Goal: Task Accomplishment & Management: Manage account settings

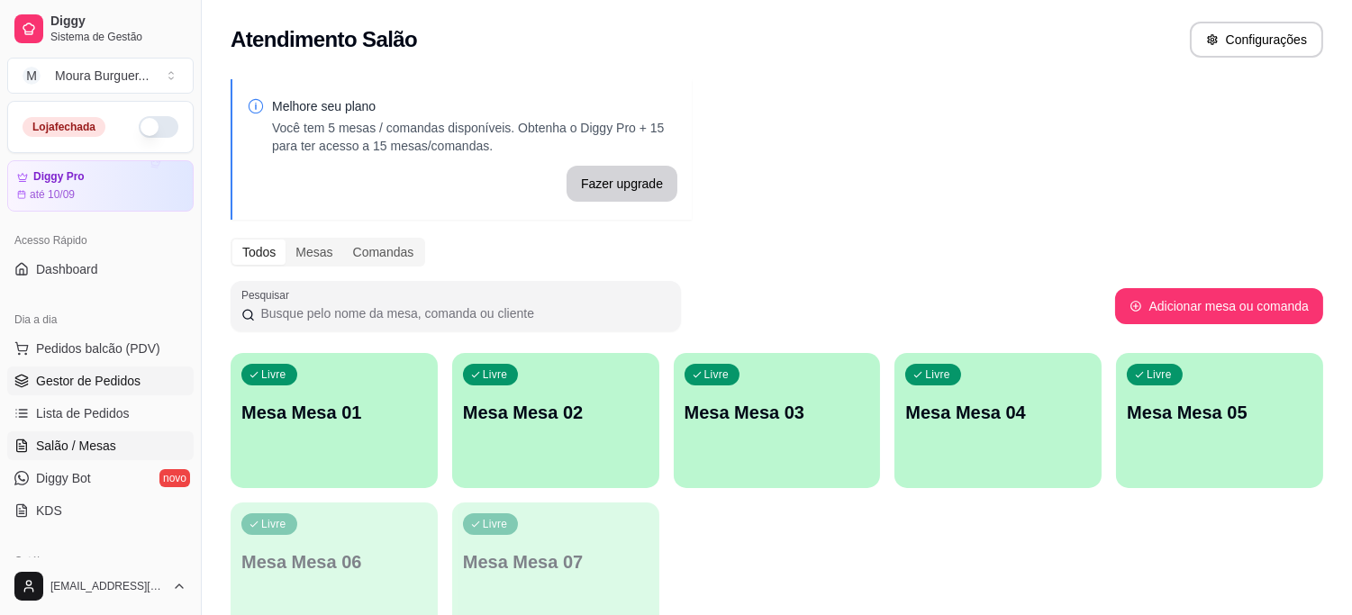
click at [84, 378] on span "Gestor de Pedidos" at bounding box center [88, 381] width 104 height 18
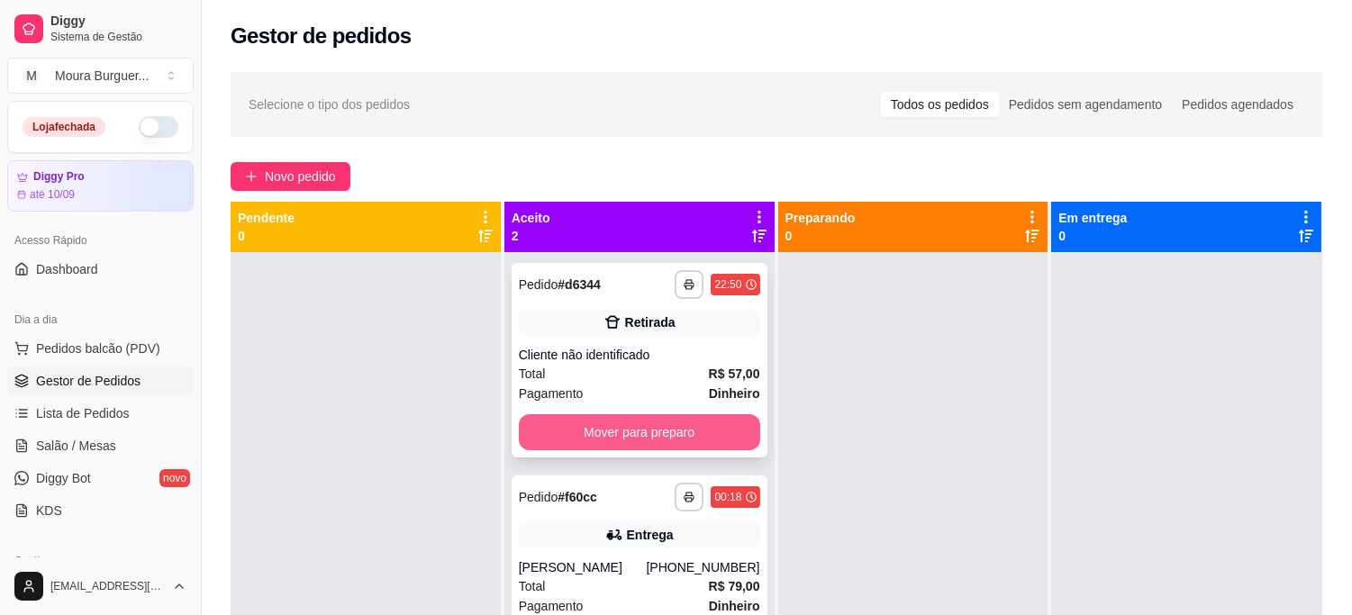
click at [608, 430] on button "Mover para preparo" at bounding box center [639, 432] width 241 height 36
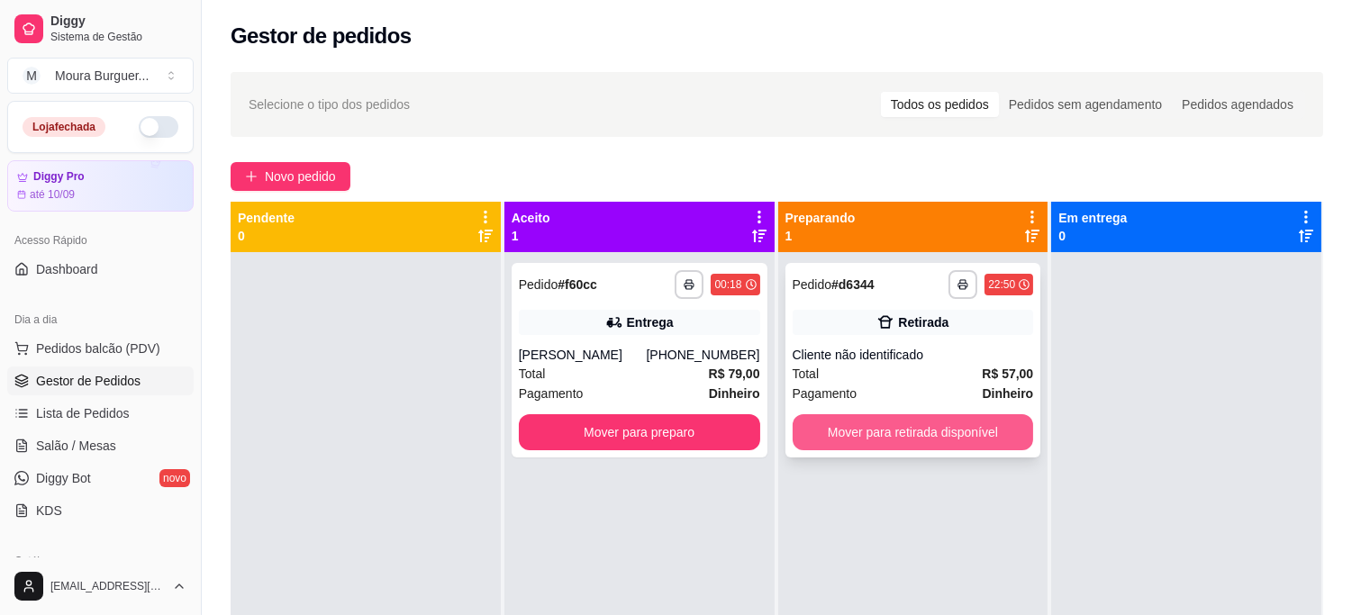
click at [924, 443] on button "Mover para retirada disponível" at bounding box center [912, 432] width 241 height 36
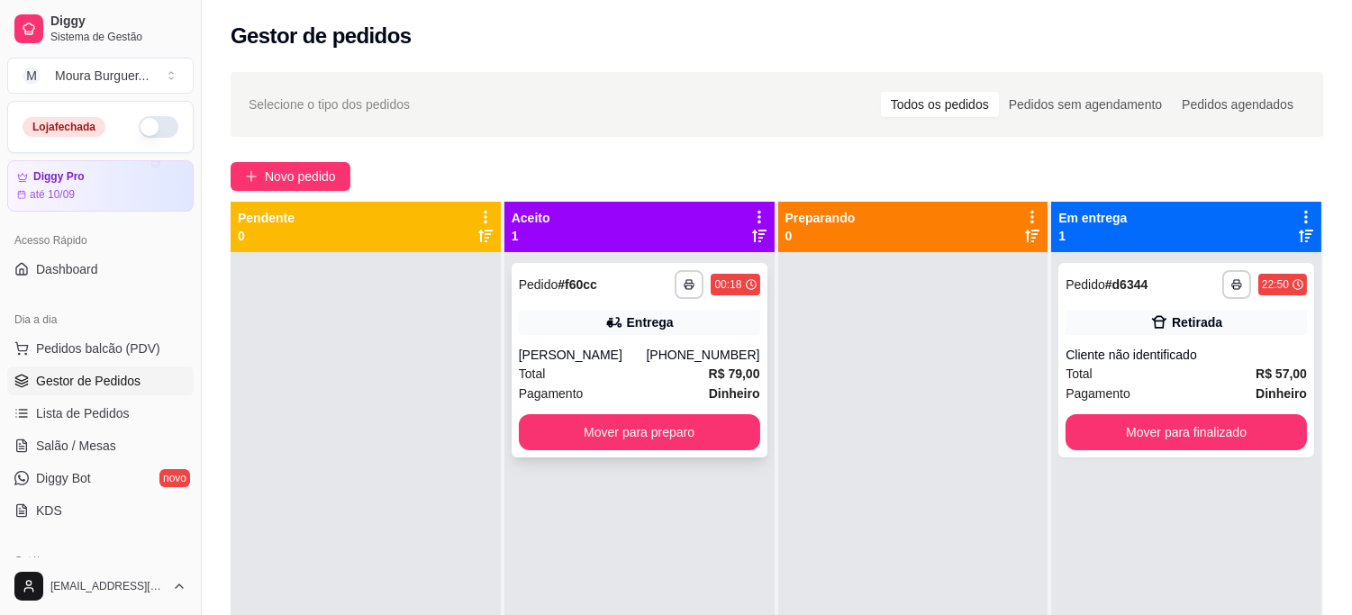
click at [634, 396] on div "Pagamento Dinheiro" at bounding box center [639, 394] width 241 height 20
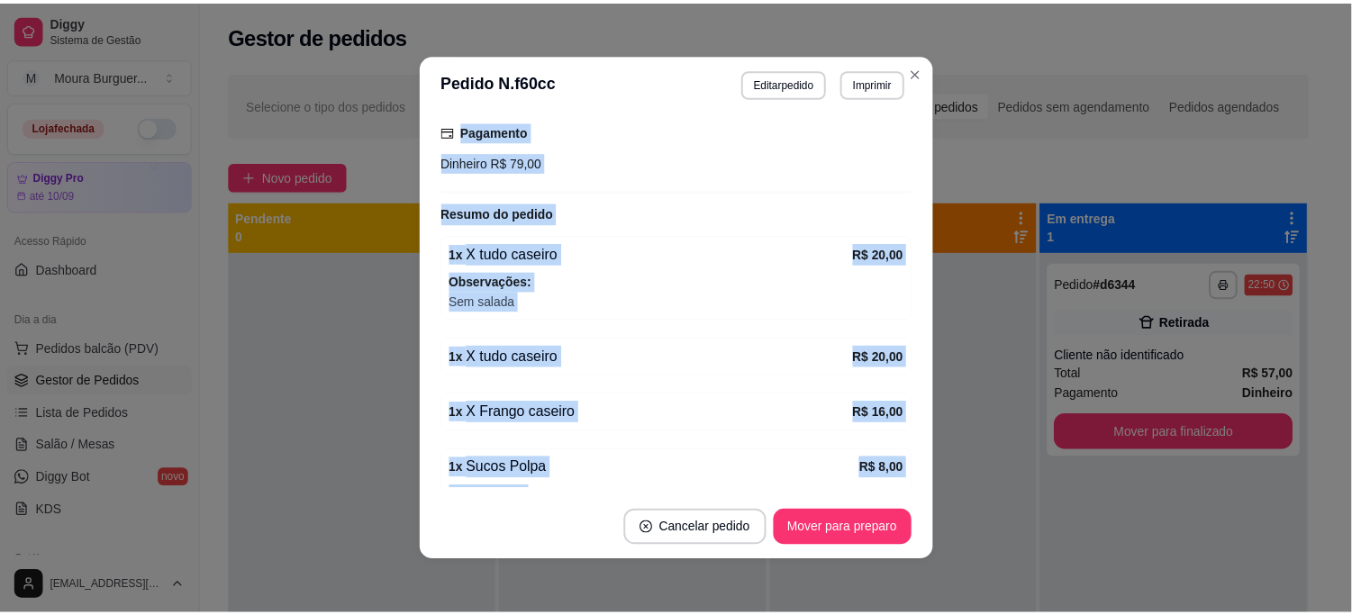
scroll to position [704, 0]
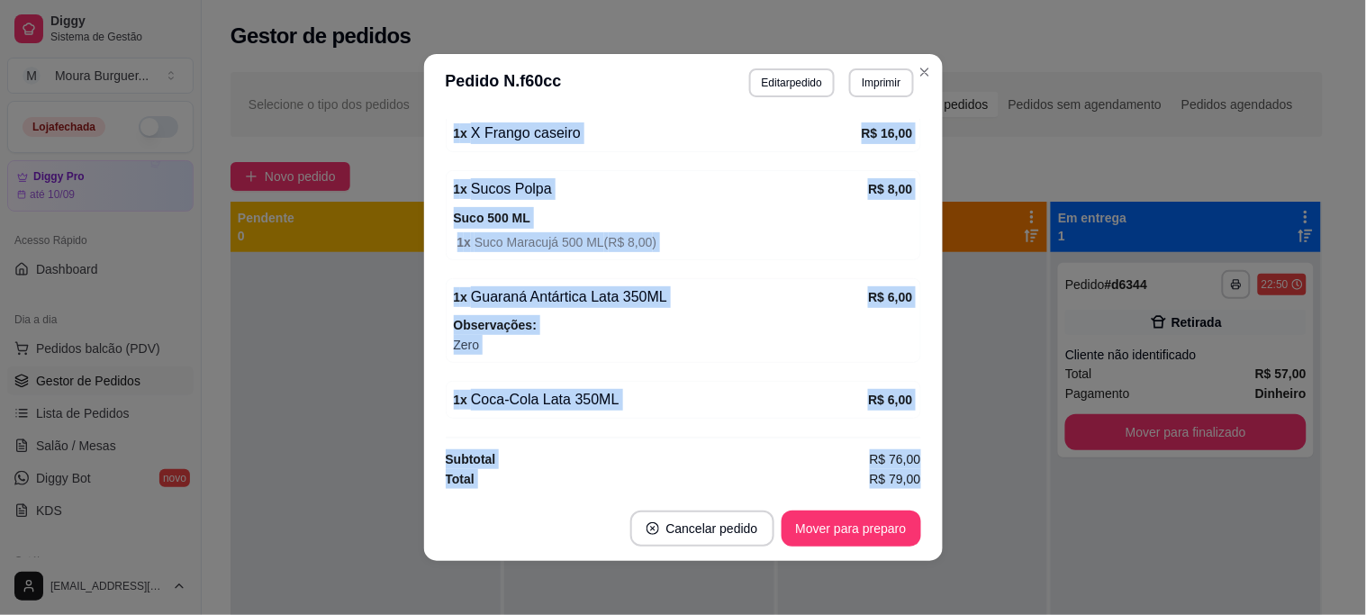
drag, startPoint x: 434, startPoint y: 186, endPoint x: 584, endPoint y: 498, distance: 346.4
click at [584, 498] on section "**********" at bounding box center [683, 307] width 519 height 507
copy section "Horário do pedido [DATE] 00:18 Status do pedido ACEITO Nome do cliente [PERSON_…"
